Goal: Task Accomplishment & Management: Manage account settings

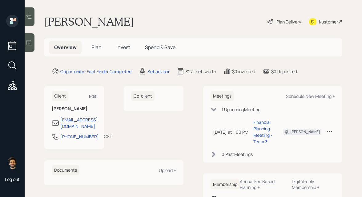
click at [331, 128] on icon at bounding box center [330, 131] width 6 height 6
click at [293, 146] on div "Cancel" at bounding box center [310, 149] width 44 height 6
